Goal: Transaction & Acquisition: Book appointment/travel/reservation

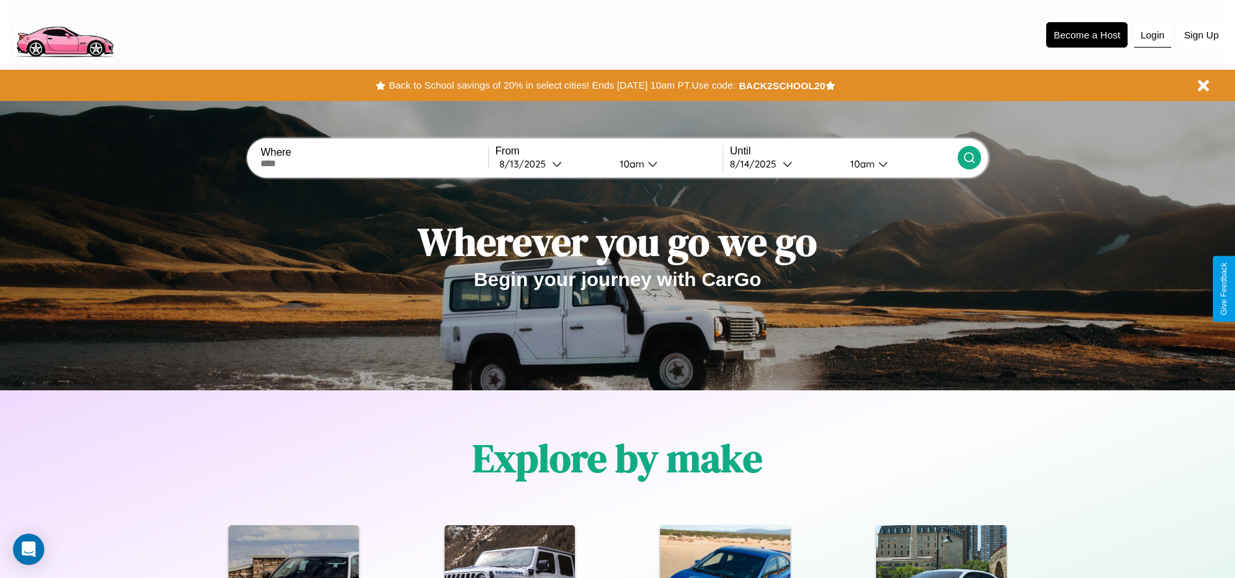
click at [1153, 35] on button "Login" at bounding box center [1152, 35] width 37 height 25
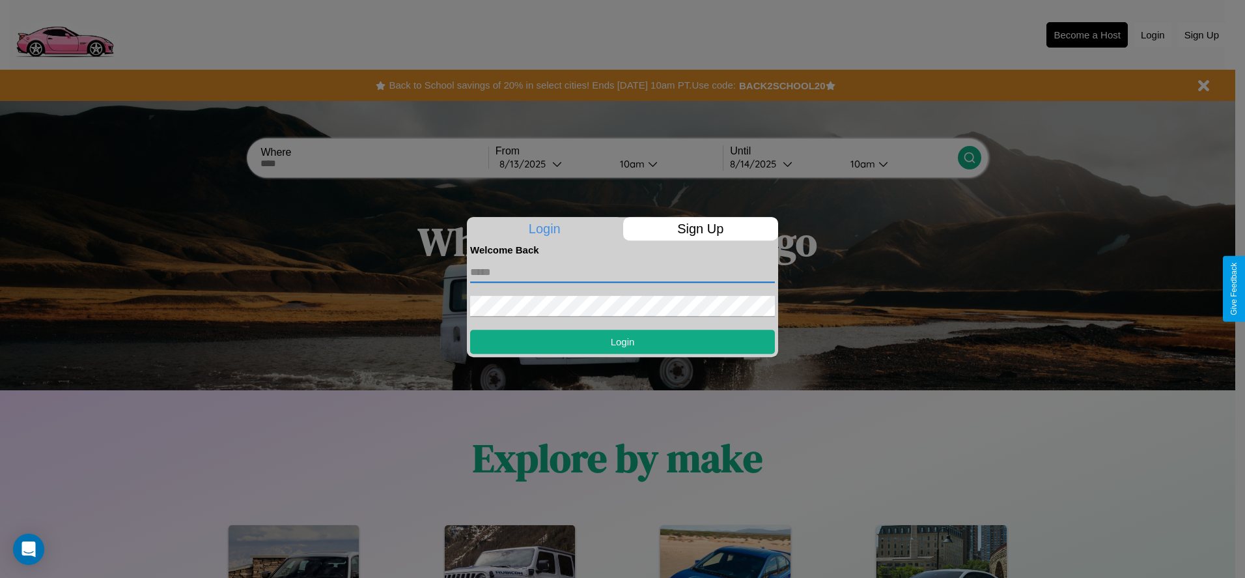
click at [623, 272] on input "text" at bounding box center [622, 272] width 305 height 21
type input "**********"
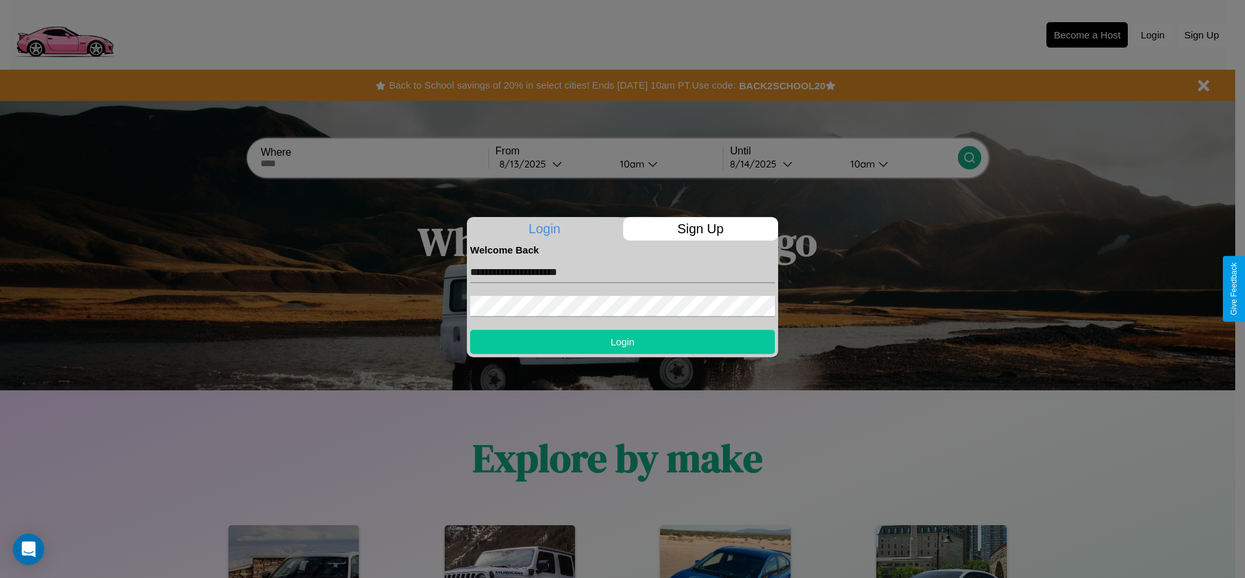
click at [623, 341] on button "Login" at bounding box center [622, 342] width 305 height 24
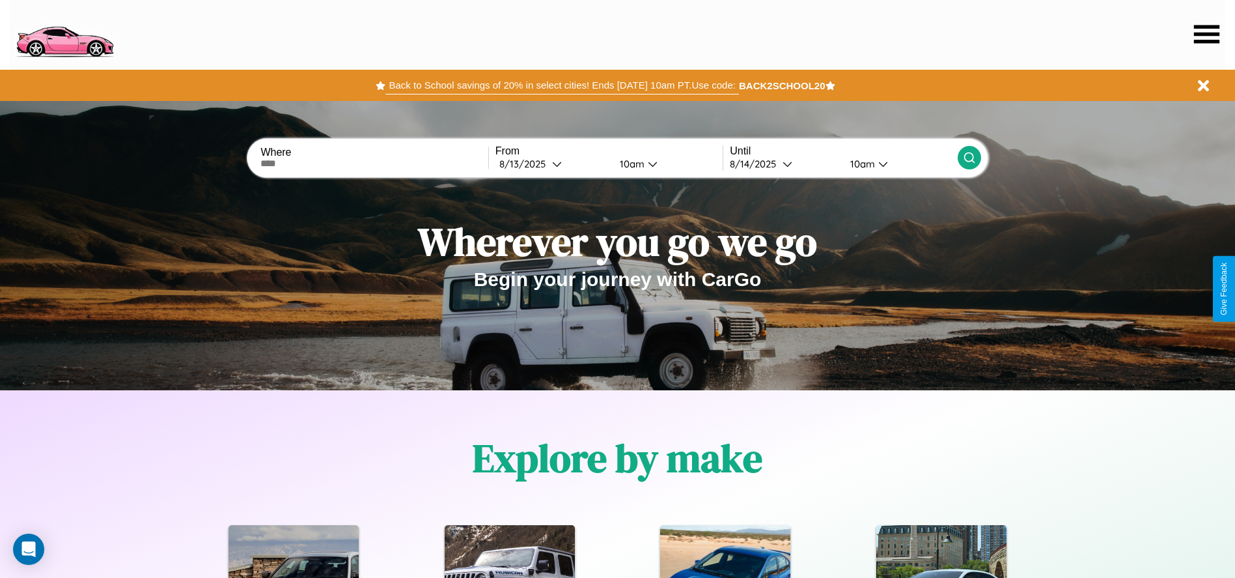
click at [562, 85] on button "Back to School savings of 20% in select cities! Ends 9/1 at 10am PT. Use code:" at bounding box center [562, 85] width 353 height 18
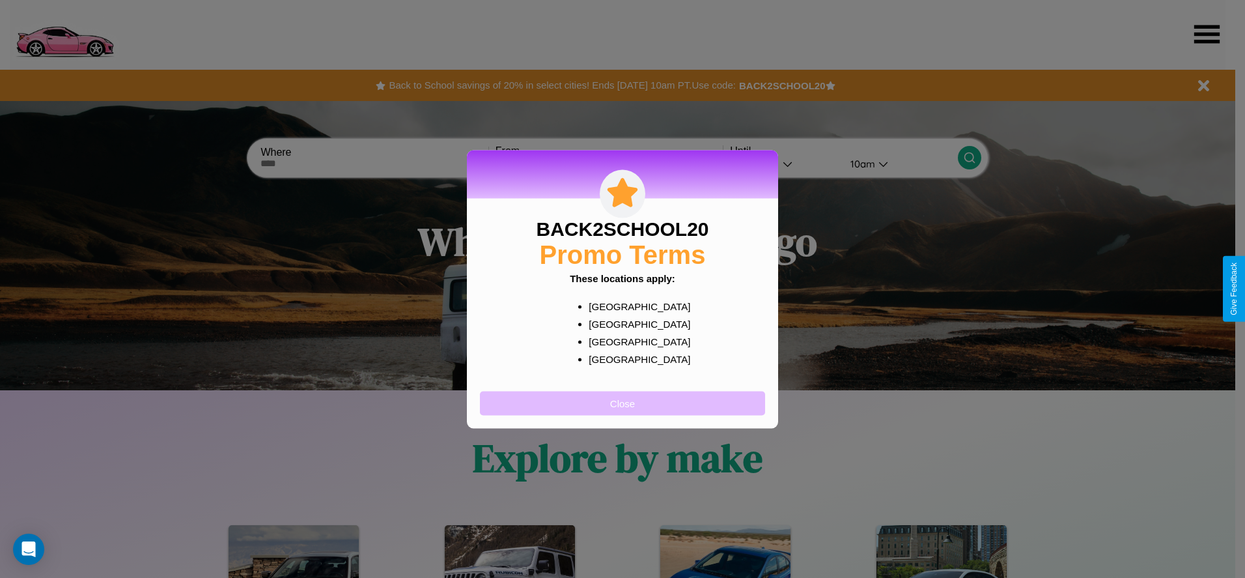
click at [623, 402] on button "Close" at bounding box center [622, 403] width 285 height 24
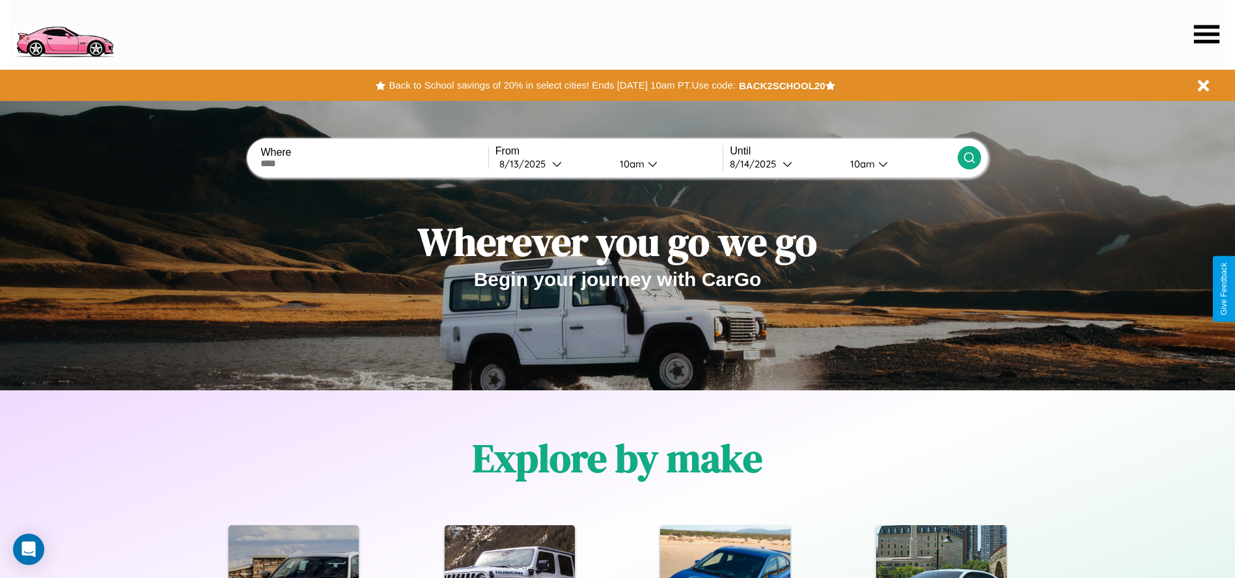
click at [374, 163] on input "text" at bounding box center [373, 163] width 227 height 10
type input "*****"
click at [552, 163] on icon at bounding box center [557, 164] width 10 height 10
select select "*"
select select "****"
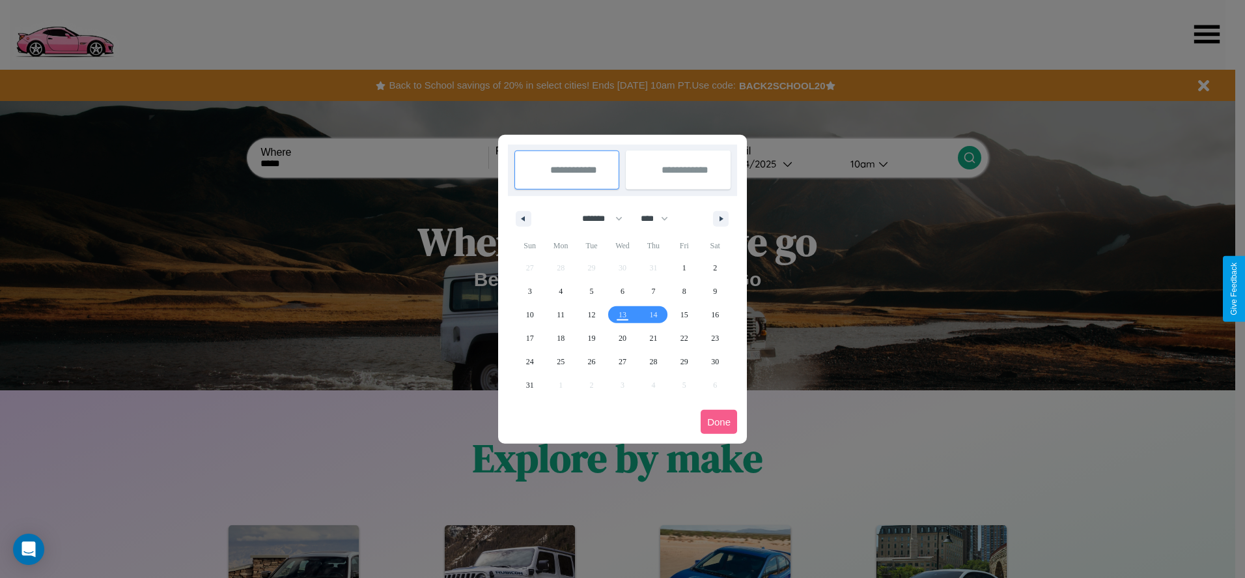
drag, startPoint x: 596, startPoint y: 218, endPoint x: 623, endPoint y: 261, distance: 50.3
click at [596, 218] on select "******* ******** ***** ***** *** **** **** ****** ********* ******* ******** **…" at bounding box center [599, 218] width 55 height 21
select select "*"
drag, startPoint x: 660, startPoint y: 218, endPoint x: 623, endPoint y: 261, distance: 57.2
click at [660, 218] on select "**** **** **** **** **** **** **** **** **** **** **** **** **** **** **** ****…" at bounding box center [653, 218] width 39 height 21
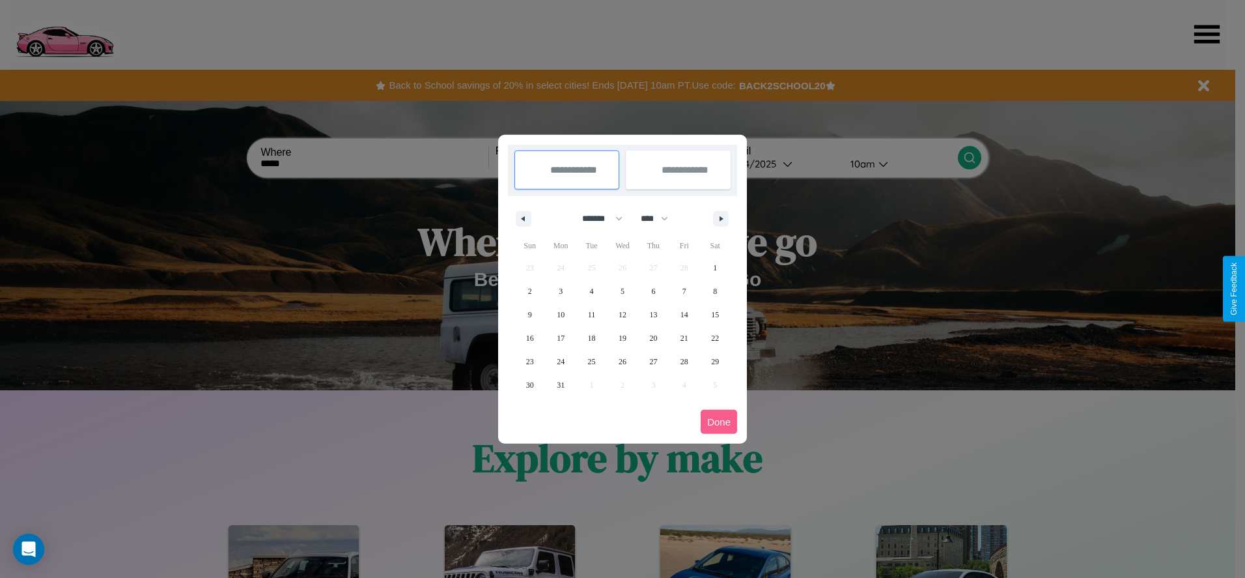
select select "****"
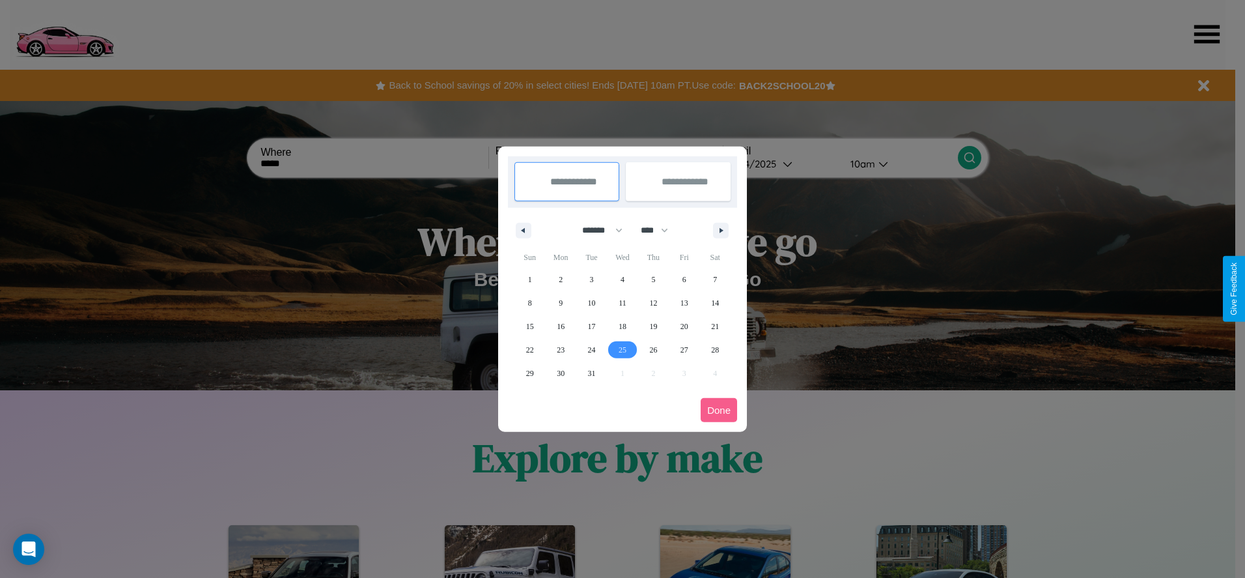
click at [622, 349] on span "25" at bounding box center [623, 349] width 8 height 23
type input "**********"
click at [591, 372] on span "31" at bounding box center [592, 372] width 8 height 23
type input "**********"
click at [719, 410] on button "Done" at bounding box center [719, 410] width 36 height 24
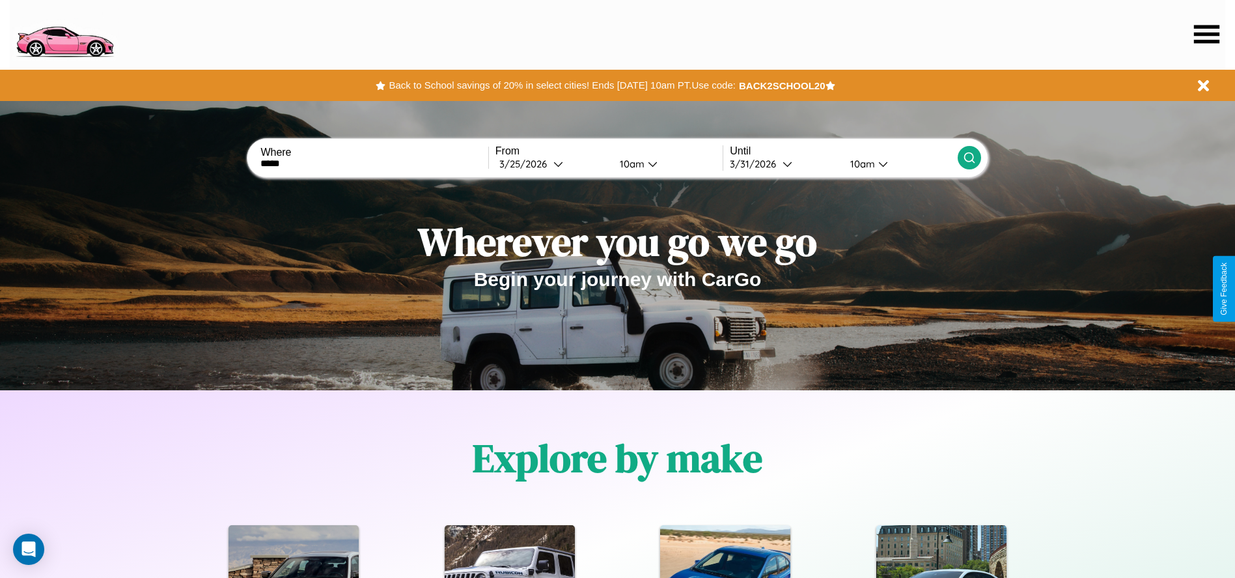
click at [630, 163] on div "10am" at bounding box center [630, 164] width 35 height 12
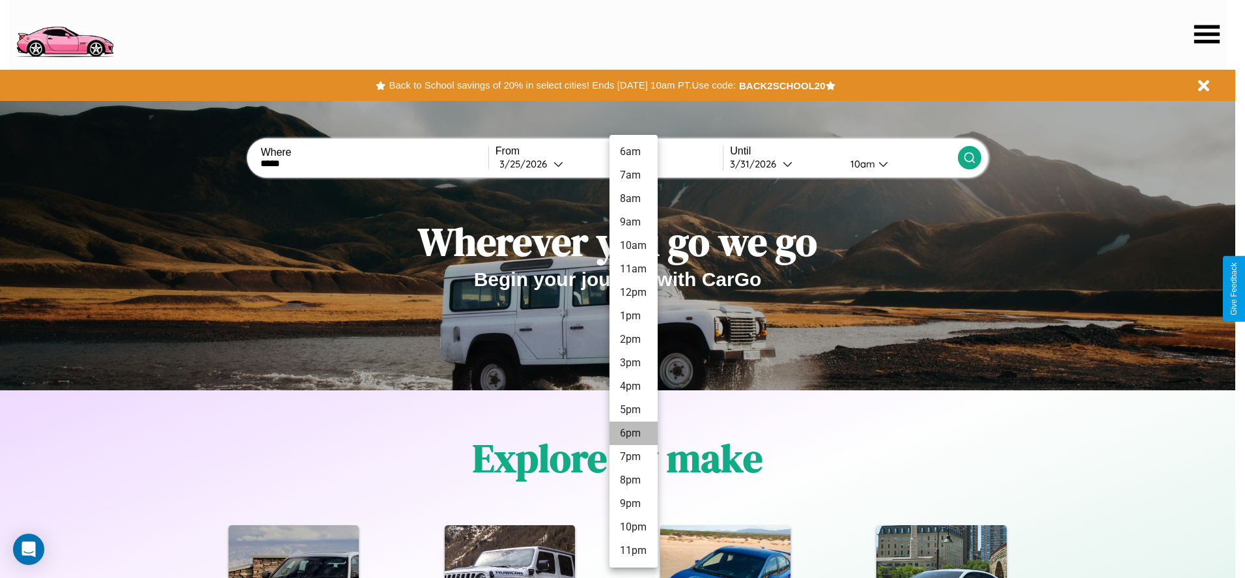
click at [633, 433] on li "6pm" at bounding box center [634, 432] width 48 height 23
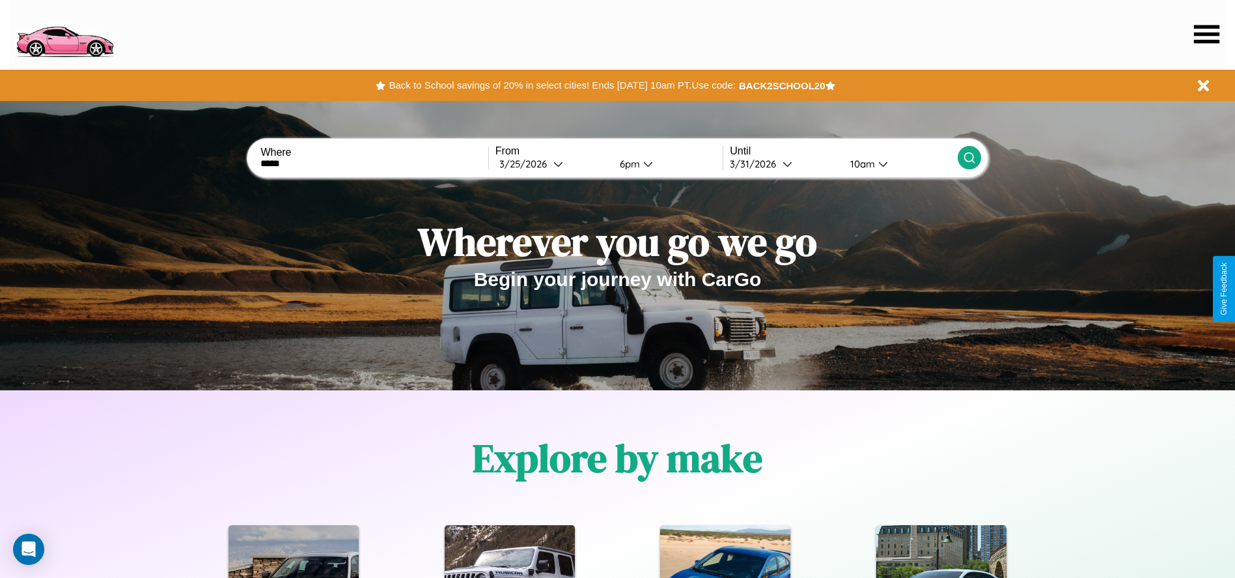
click at [969, 158] on icon at bounding box center [969, 157] width 13 height 13
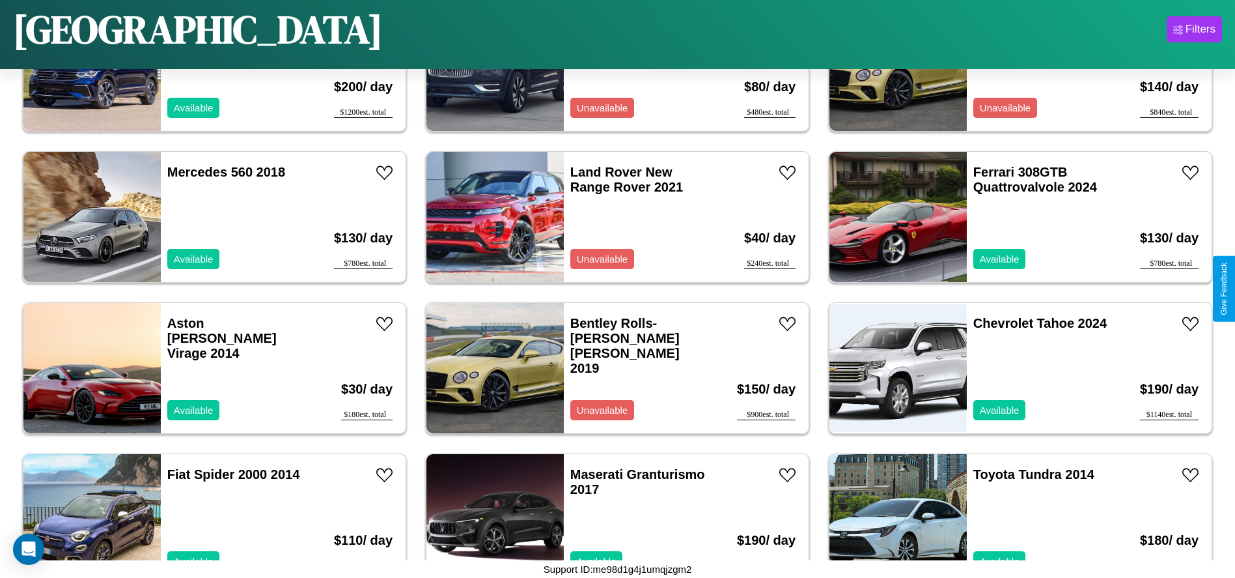
scroll to position [598, 0]
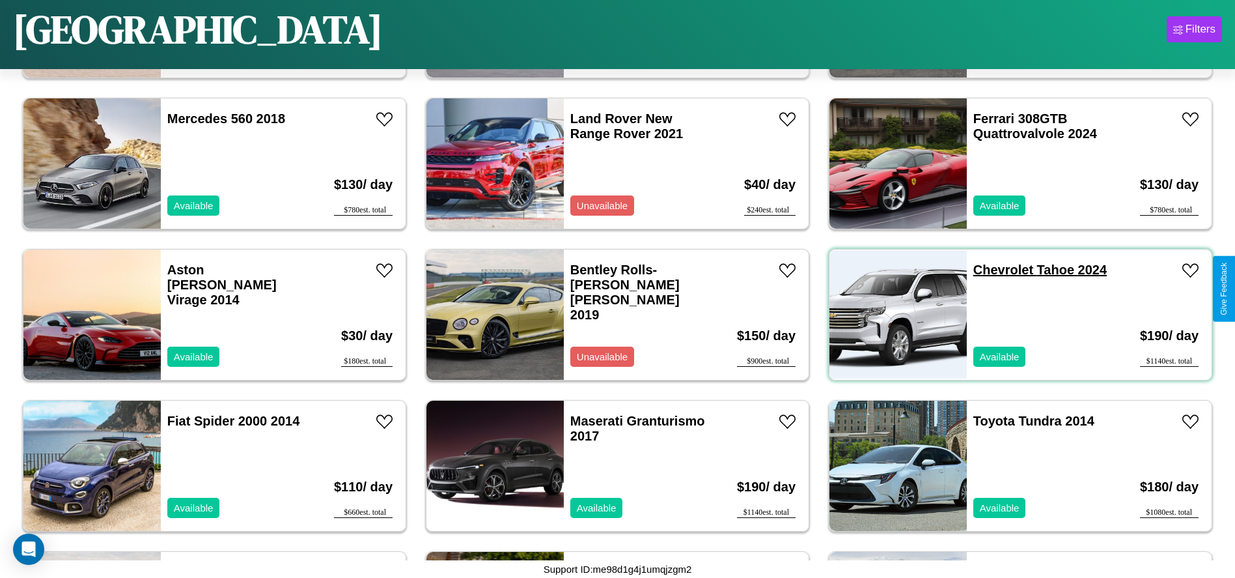
click at [995, 270] on link "Chevrolet Tahoe 2024" at bounding box center [1040, 269] width 133 height 14
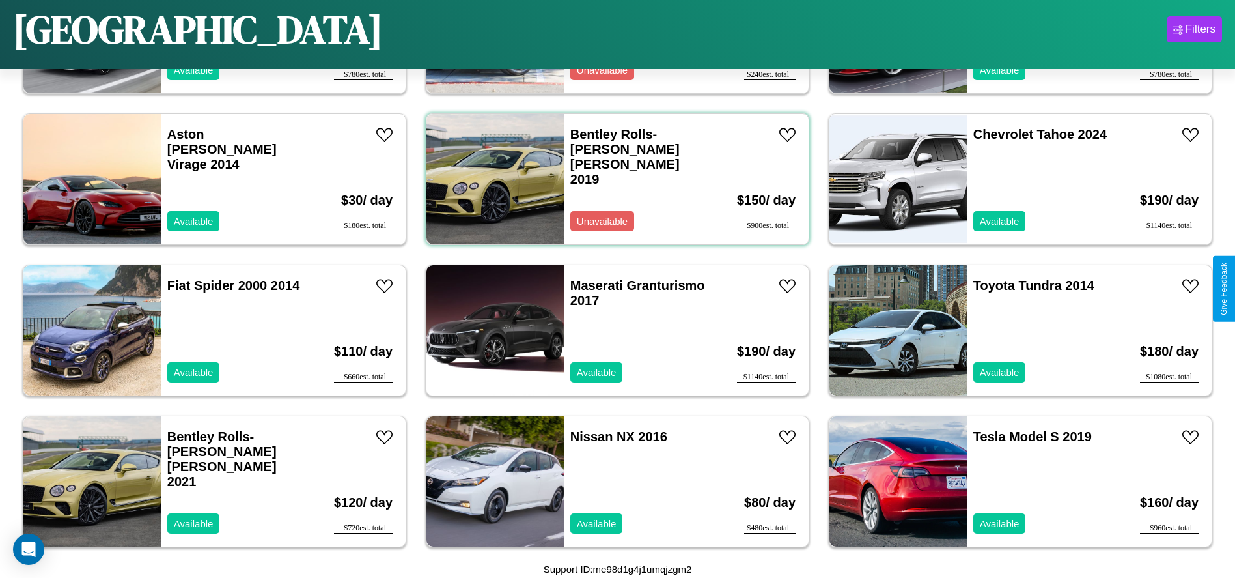
scroll to position [1052, 0]
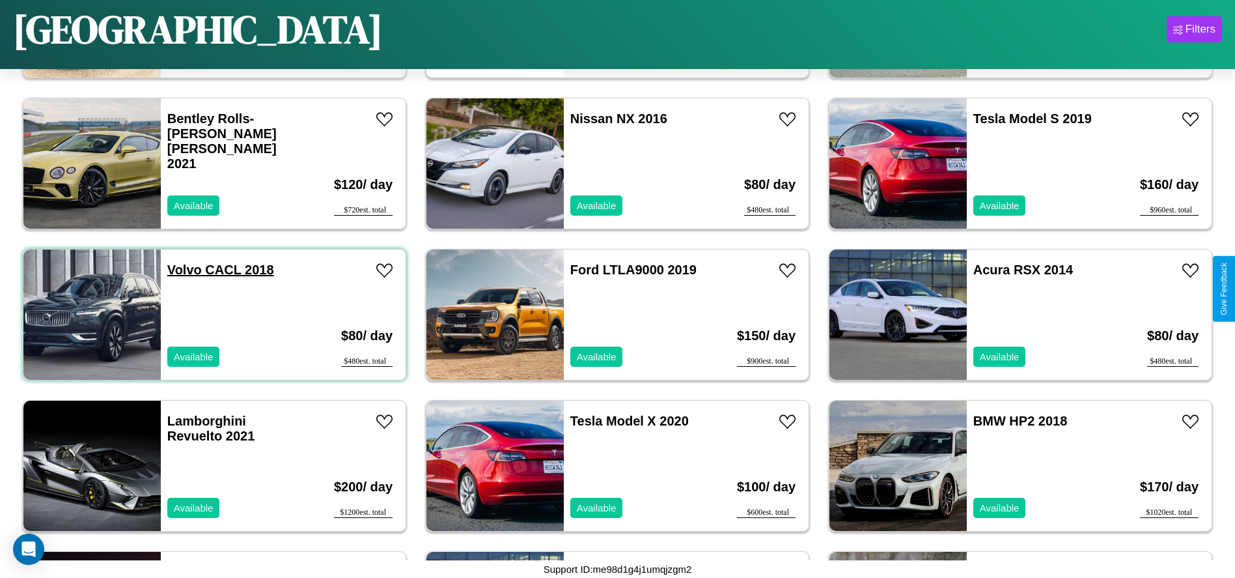
click at [183, 270] on link "Volvo CACL 2018" at bounding box center [220, 269] width 107 height 14
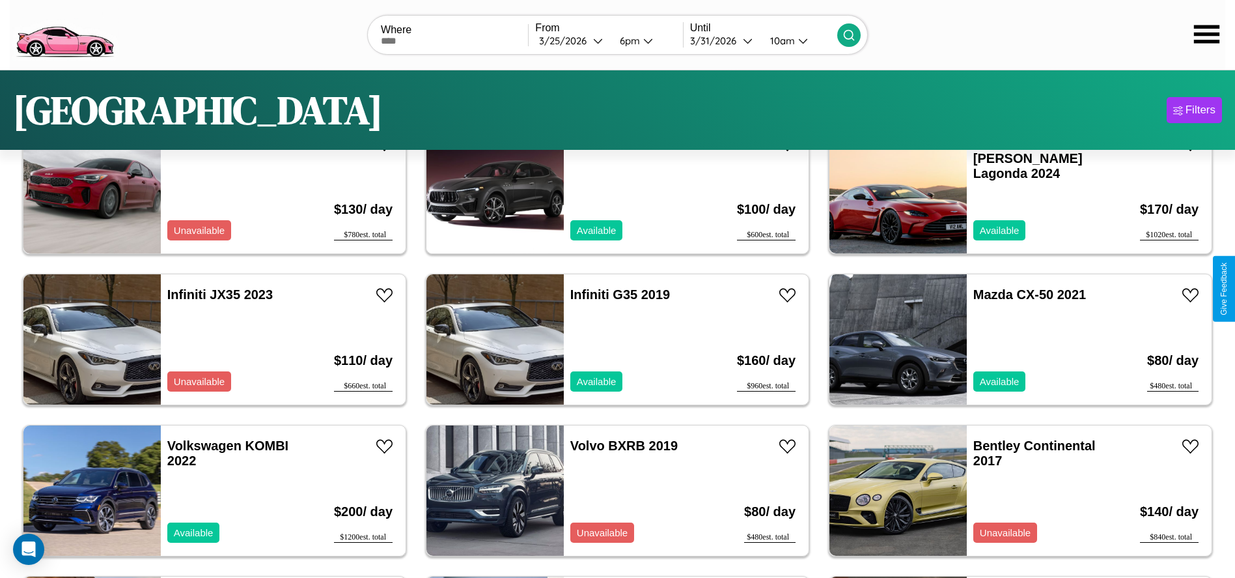
scroll to position [0, 0]
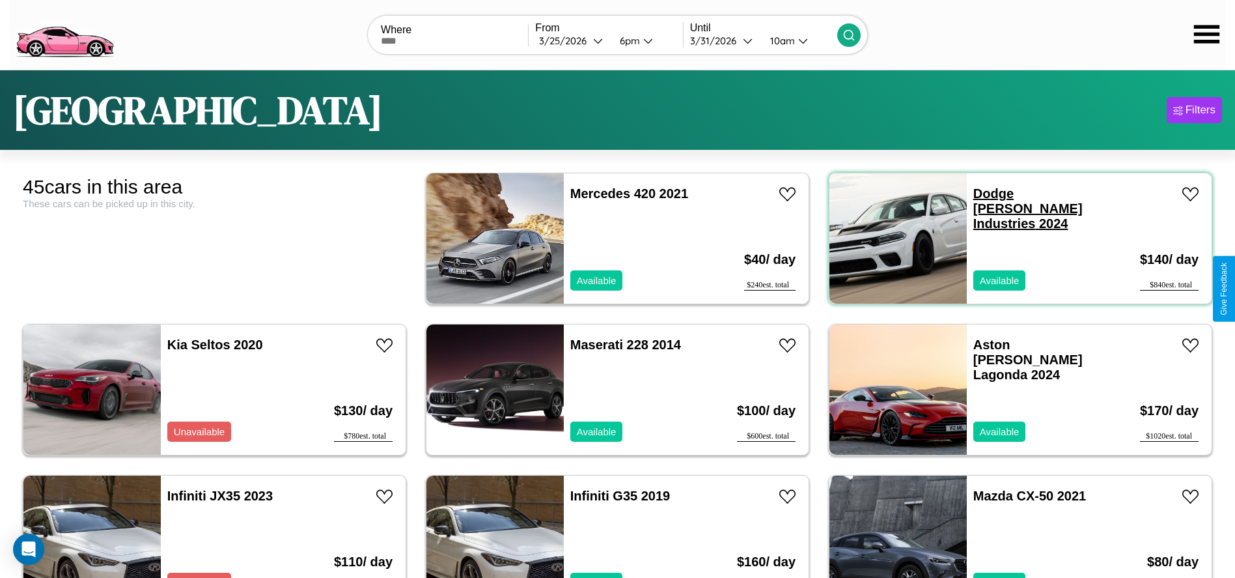
click at [985, 193] on link "Dodge Dodgen Industries 2024" at bounding box center [1028, 208] width 109 height 44
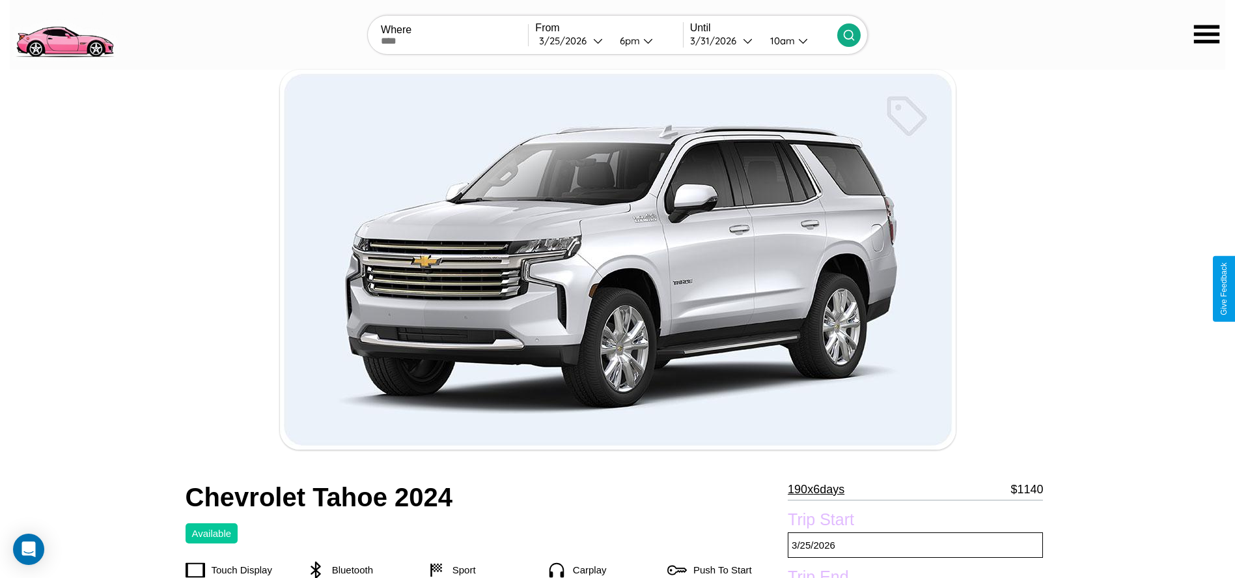
scroll to position [588, 0]
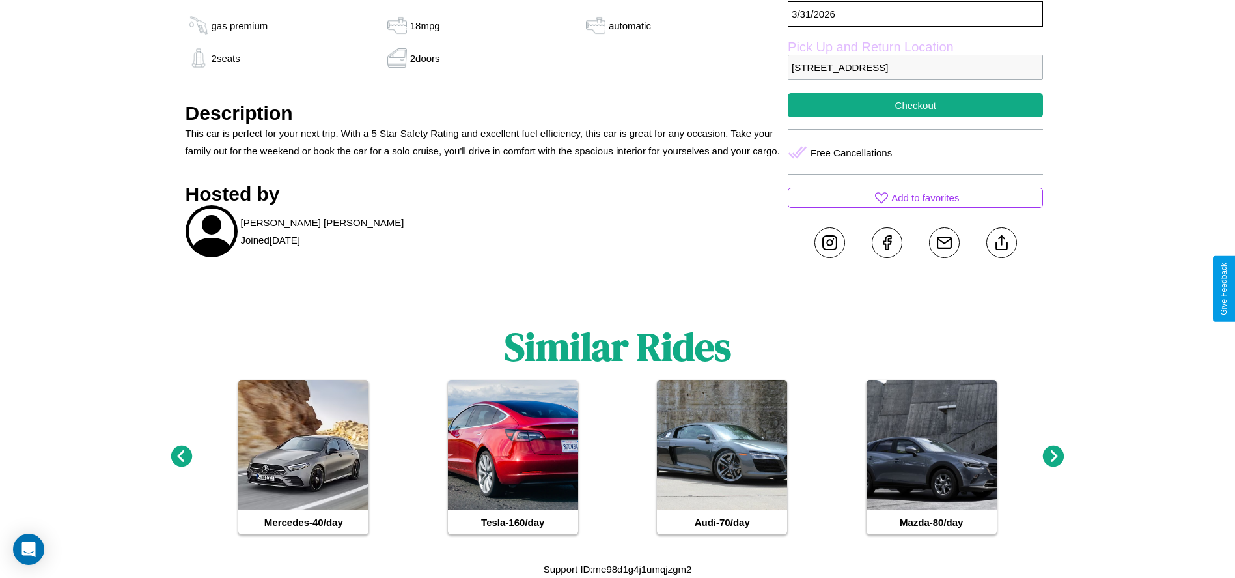
click at [1054, 456] on icon at bounding box center [1053, 455] width 21 height 21
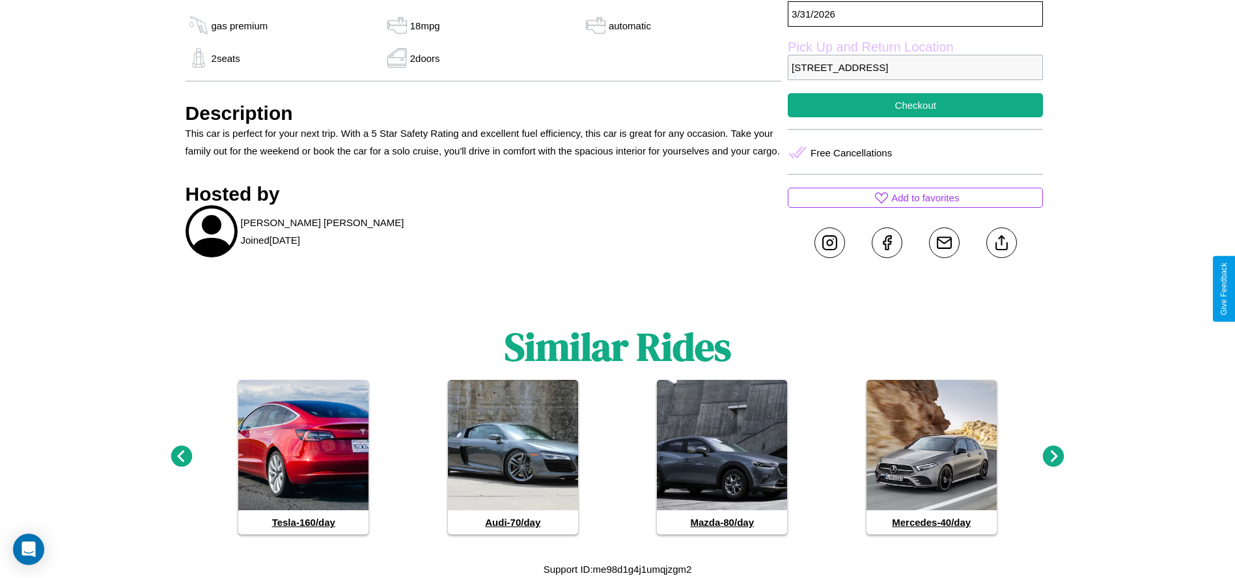
click at [1054, 456] on icon at bounding box center [1053, 455] width 21 height 21
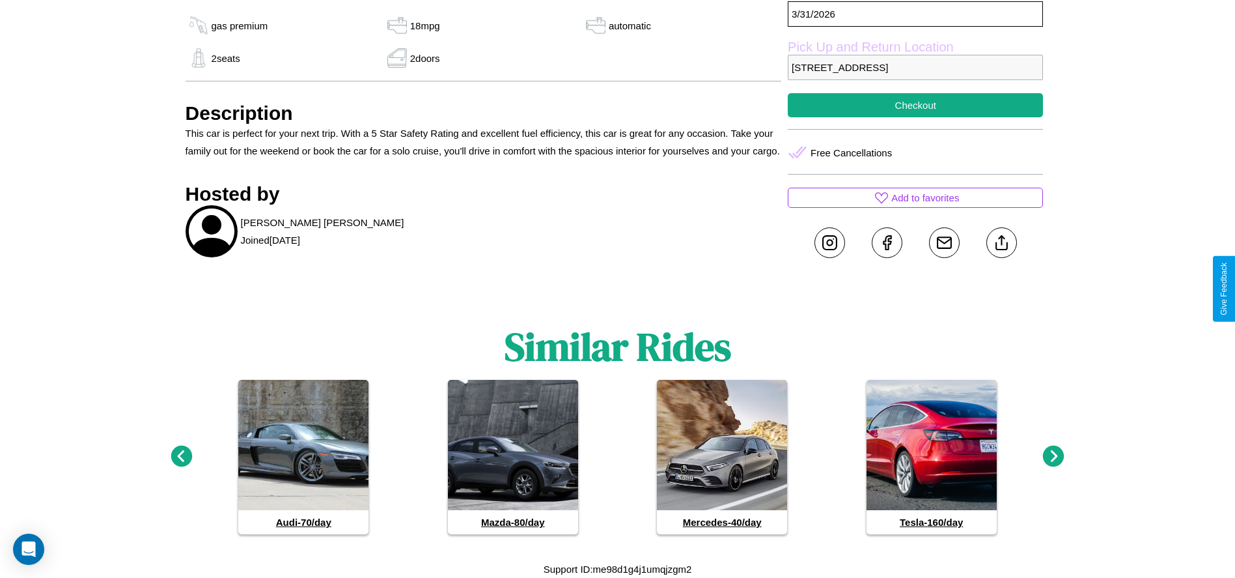
click at [1054, 456] on icon at bounding box center [1053, 455] width 21 height 21
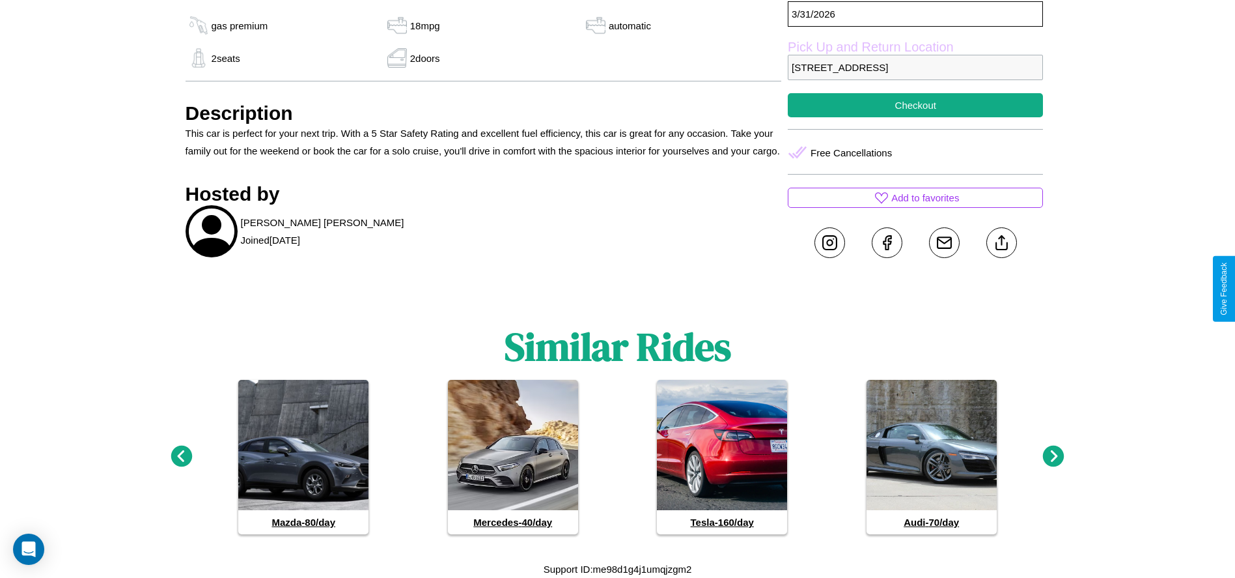
click at [1054, 456] on icon at bounding box center [1053, 455] width 21 height 21
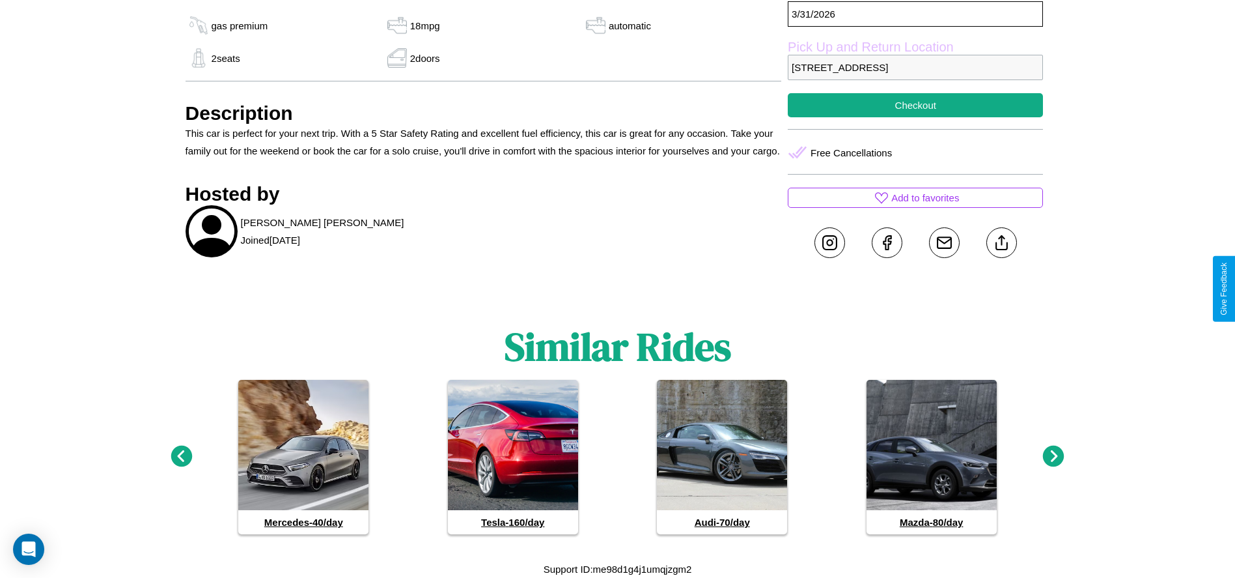
click at [181, 456] on icon at bounding box center [181, 455] width 21 height 21
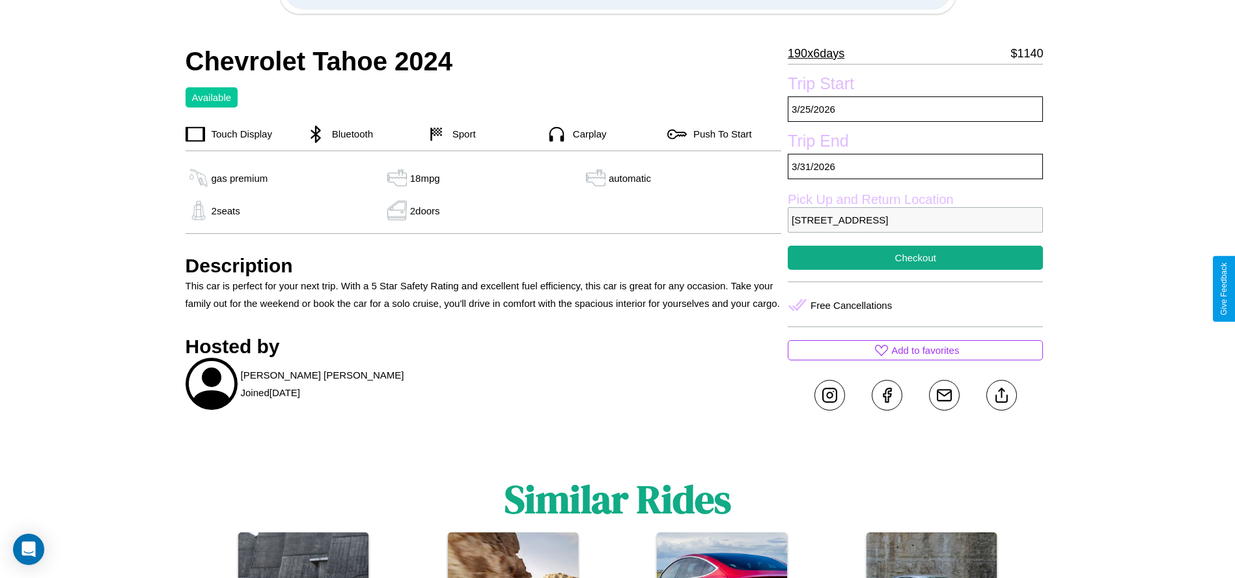
scroll to position [404, 0]
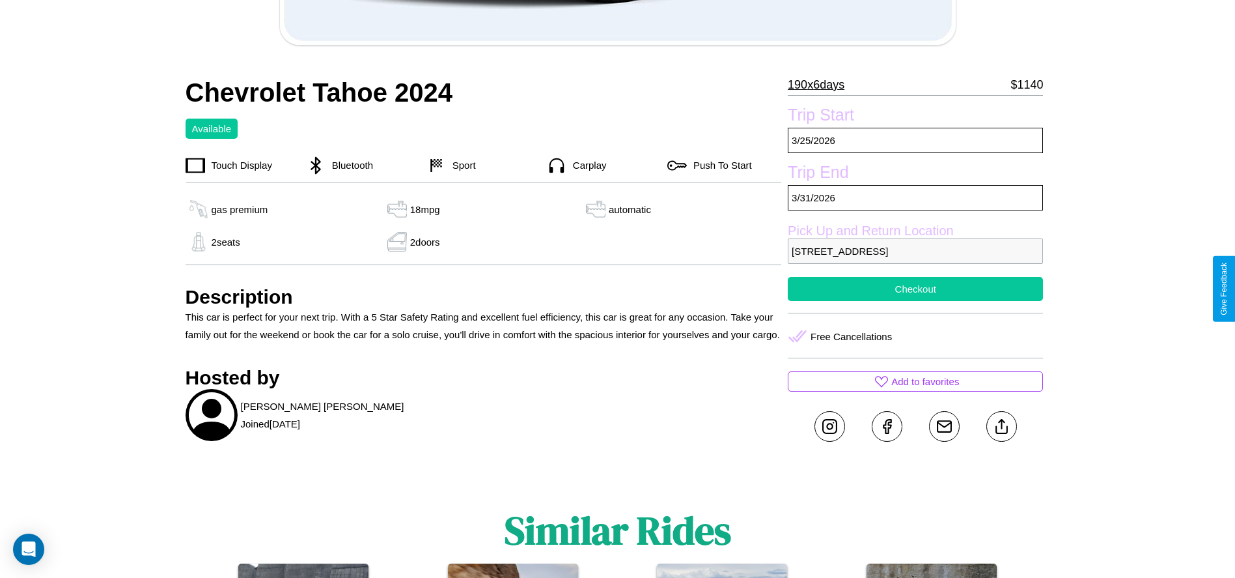
click at [916, 288] on button "Checkout" at bounding box center [915, 289] width 255 height 24
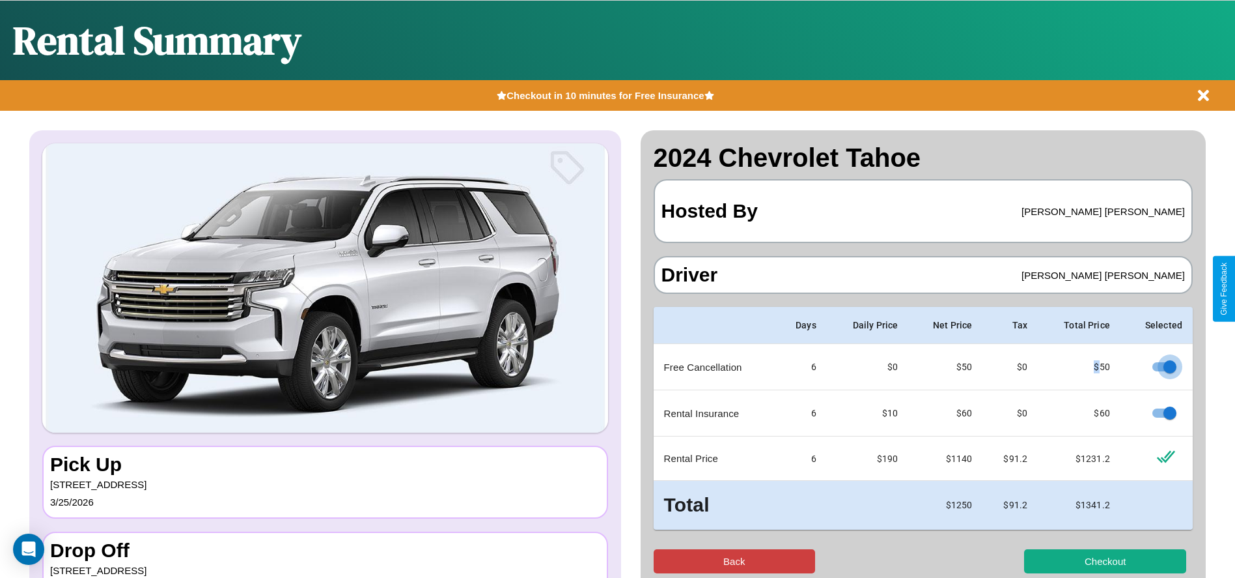
click at [734, 561] on button "Back" at bounding box center [735, 561] width 162 height 24
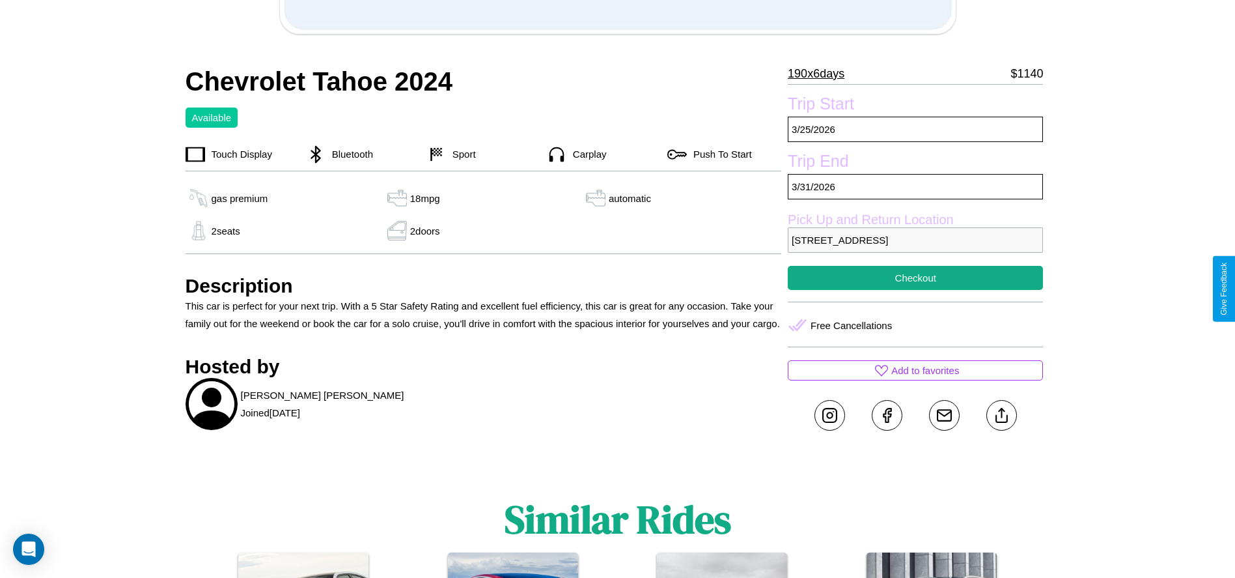
scroll to position [588, 0]
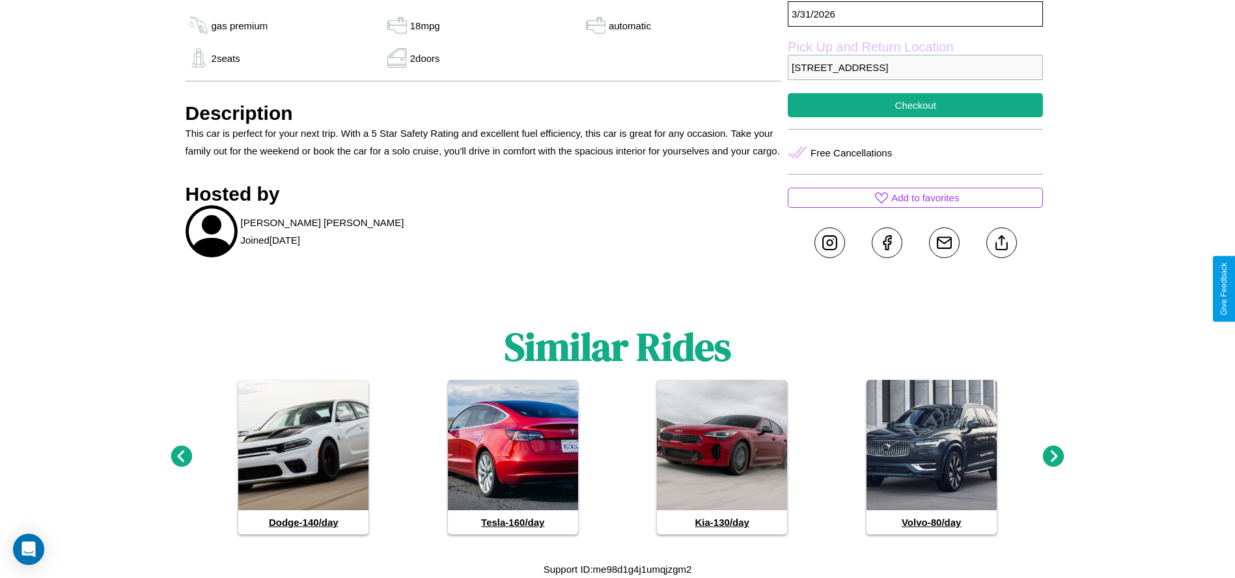
click at [181, 456] on icon at bounding box center [181, 455] width 21 height 21
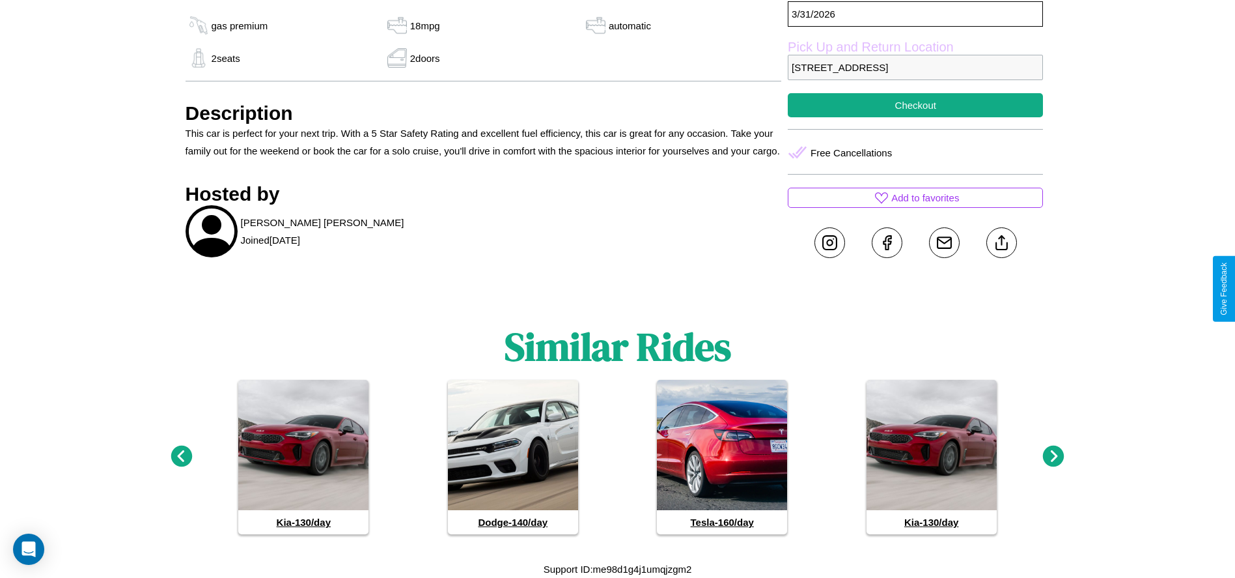
click at [181, 456] on icon at bounding box center [181, 455] width 21 height 21
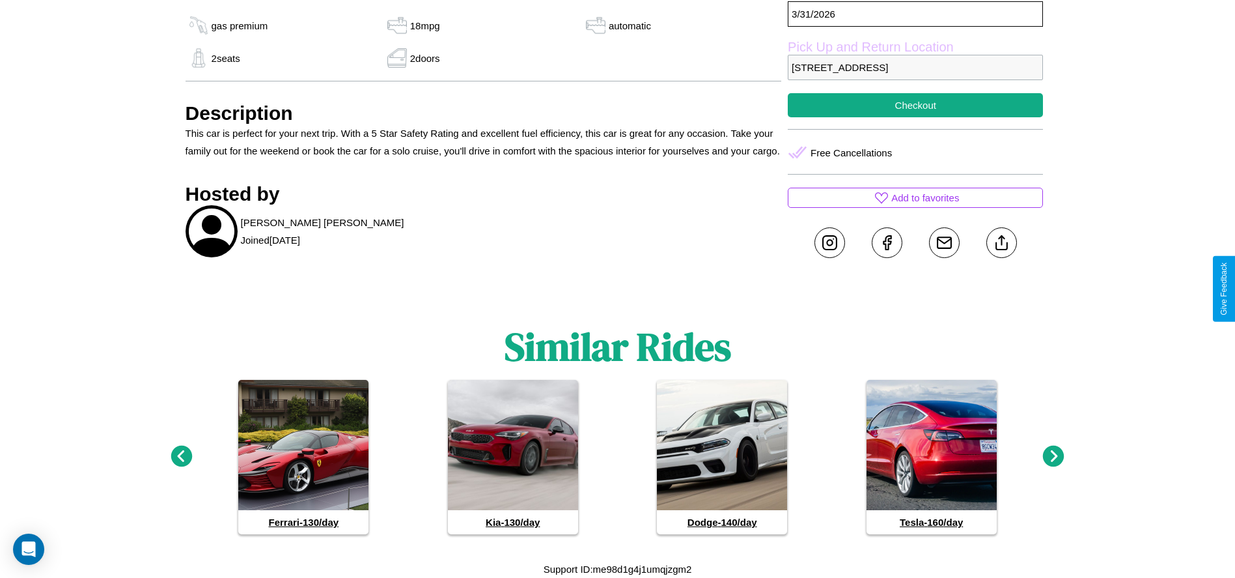
click at [181, 456] on icon at bounding box center [181, 455] width 21 height 21
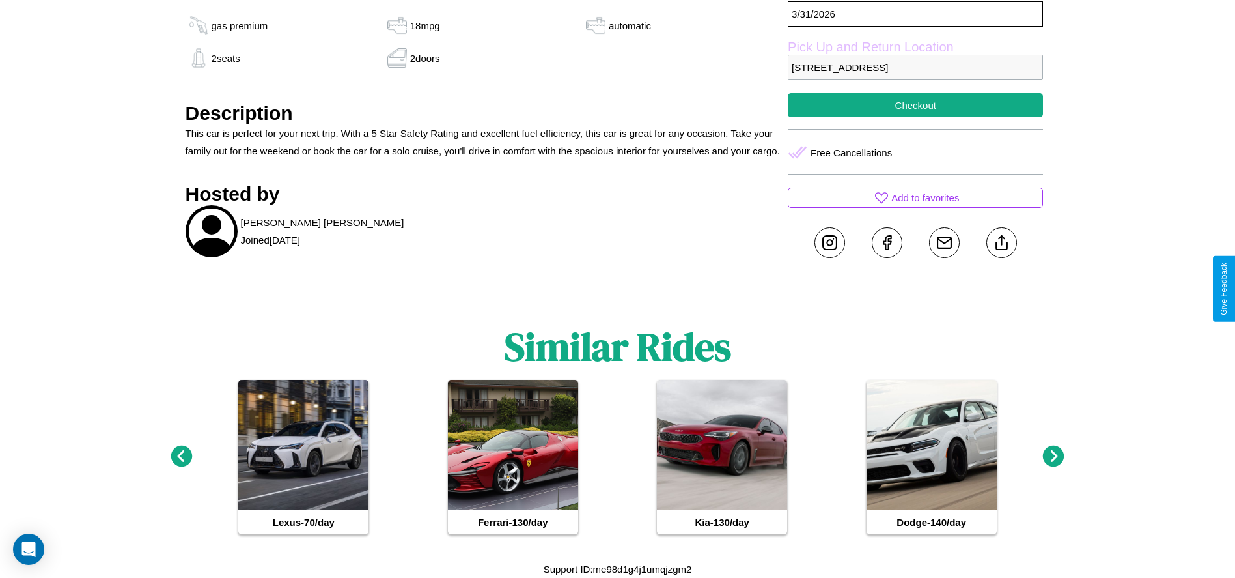
click at [1054, 456] on icon at bounding box center [1053, 455] width 21 height 21
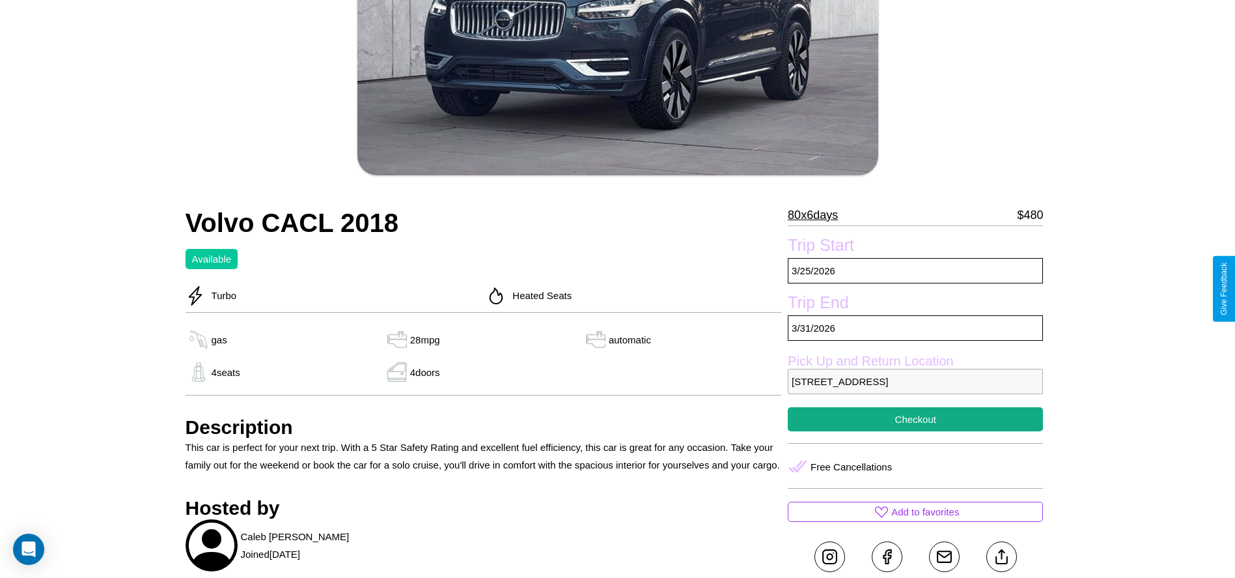
scroll to position [443, 0]
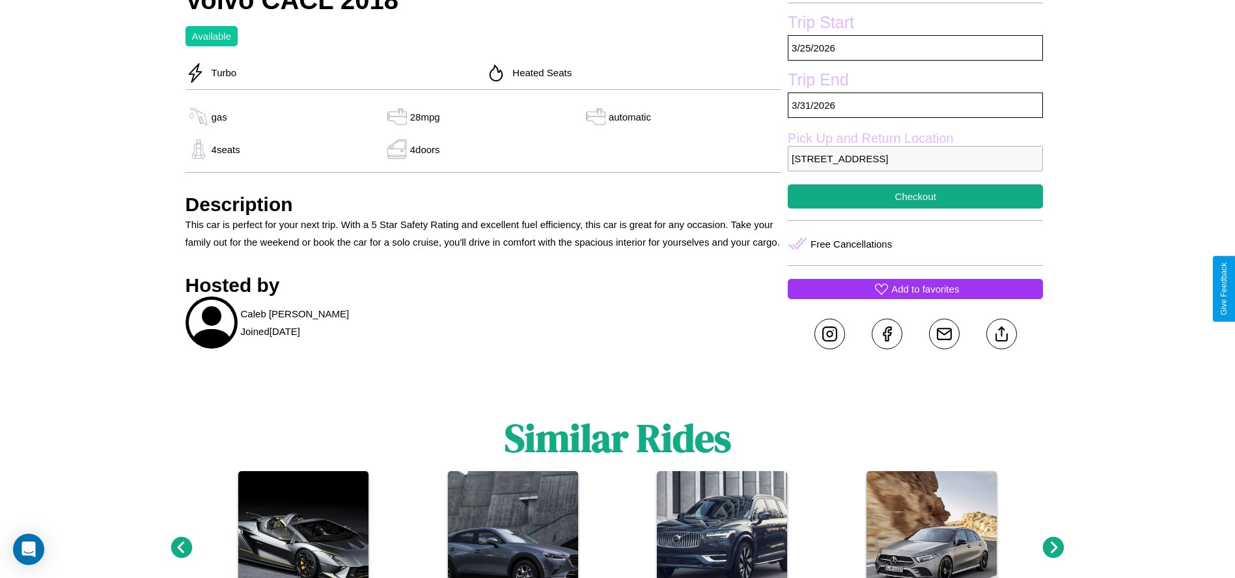
click at [916, 288] on p "Add to favorites" at bounding box center [925, 289] width 68 height 18
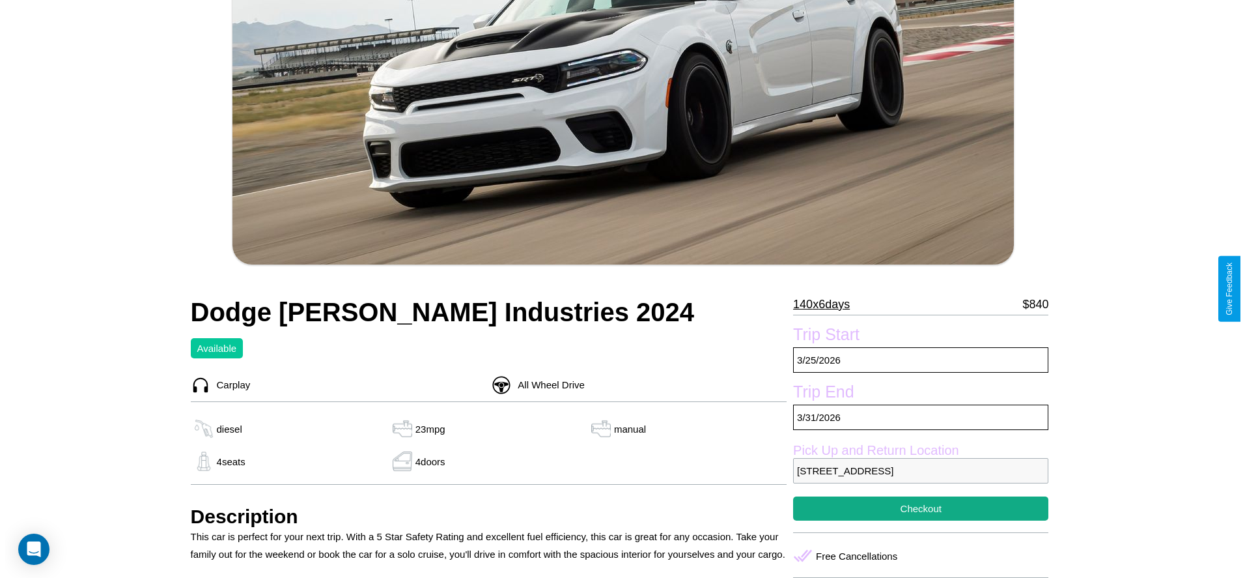
scroll to position [267, 0]
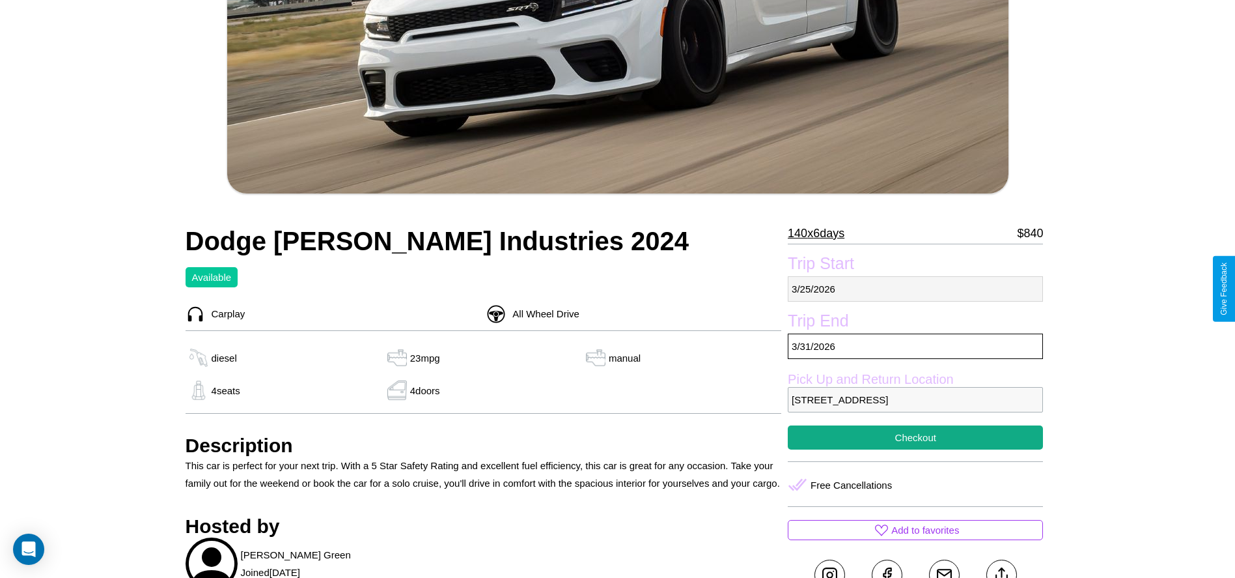
click at [916, 288] on p "3 / 25 / 2026" at bounding box center [915, 288] width 255 height 25
select select "*"
select select "****"
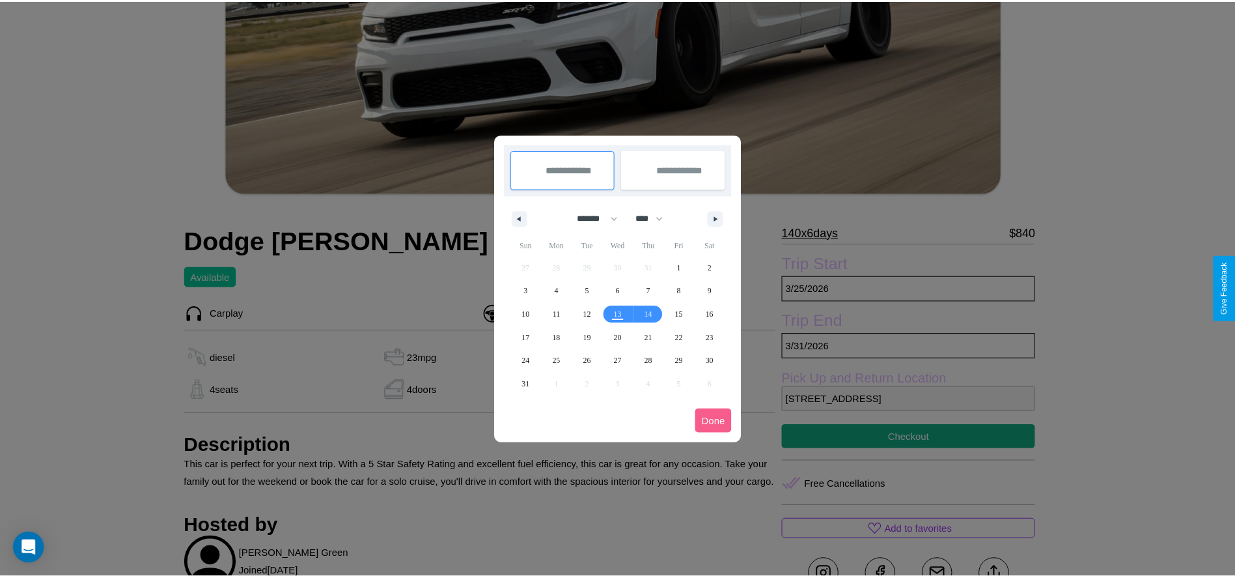
scroll to position [0, 0]
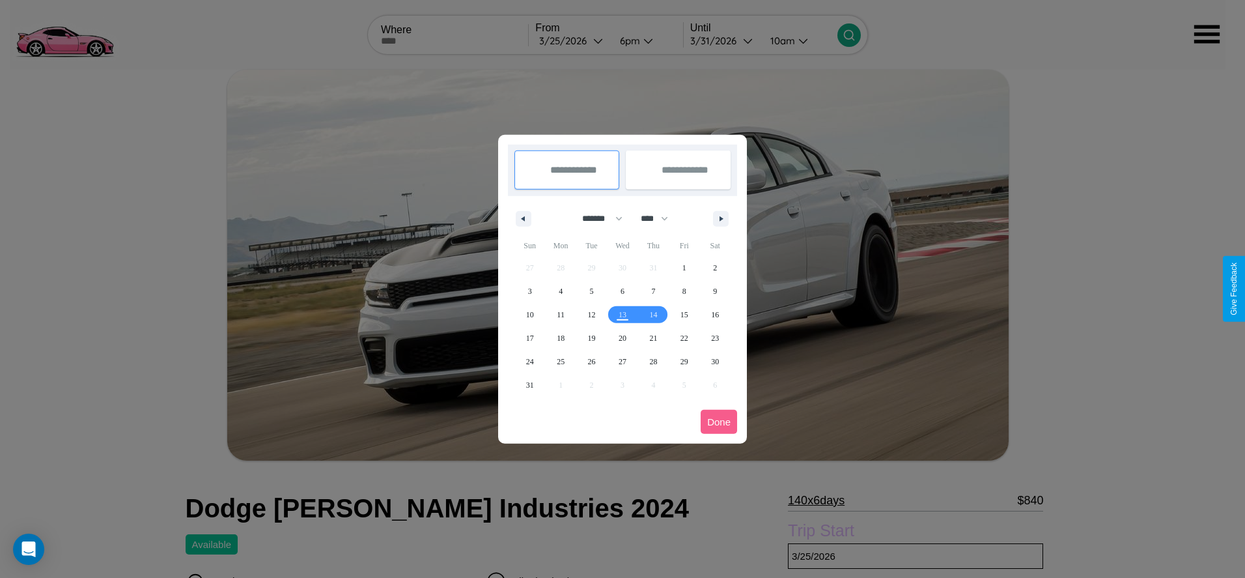
click at [572, 40] on div at bounding box center [622, 289] width 1245 height 578
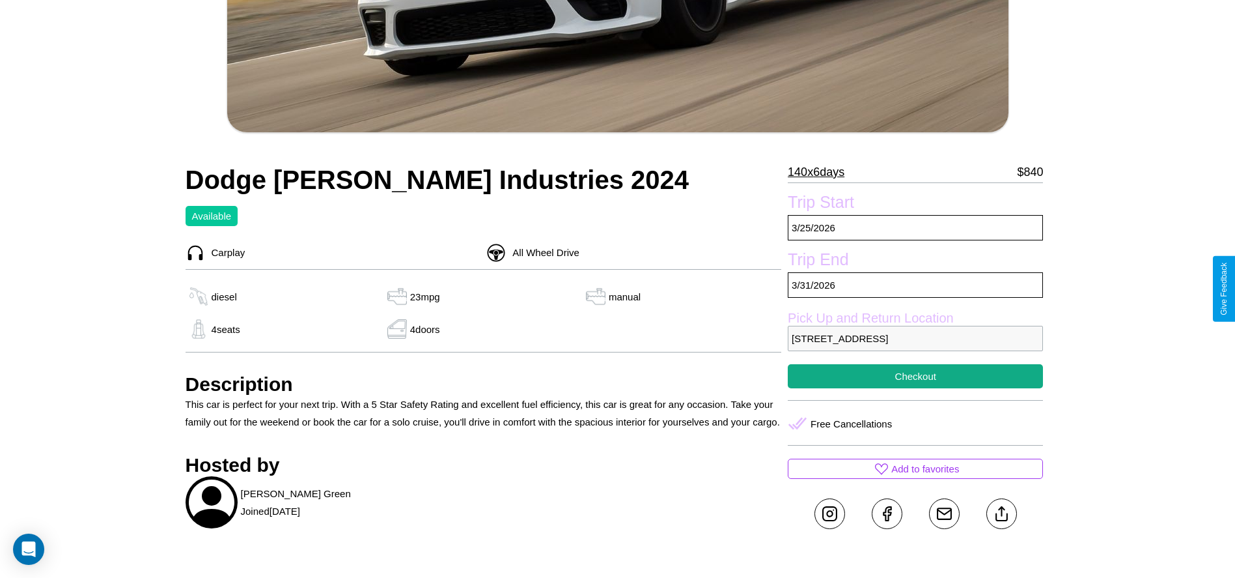
scroll to position [378, 0]
